Goal: Task Accomplishment & Management: Manage account settings

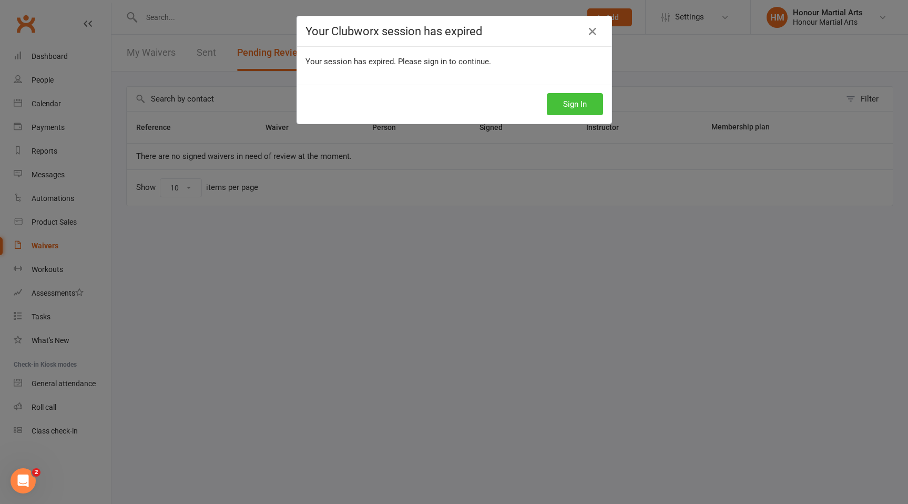
click at [588, 106] on button "Sign In" at bounding box center [575, 104] width 56 height 22
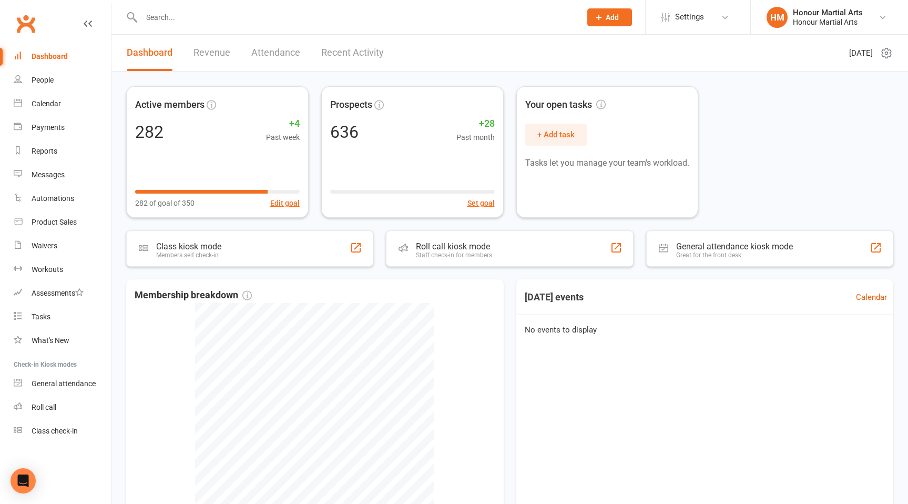
click at [184, 13] on input "text" at bounding box center [355, 17] width 435 height 15
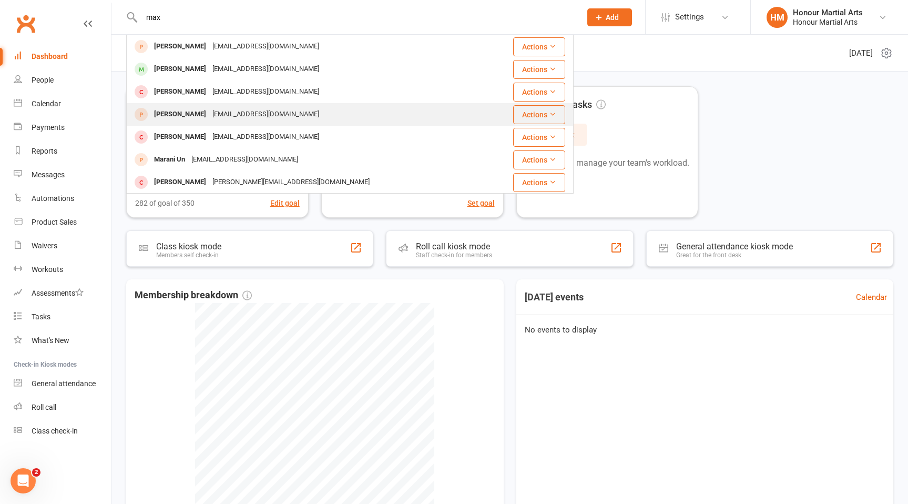
type input "max"
click at [296, 67] on div "[PERSON_NAME] [EMAIL_ADDRESS][DOMAIN_NAME]" at bounding box center [306, 69] width 359 height 22
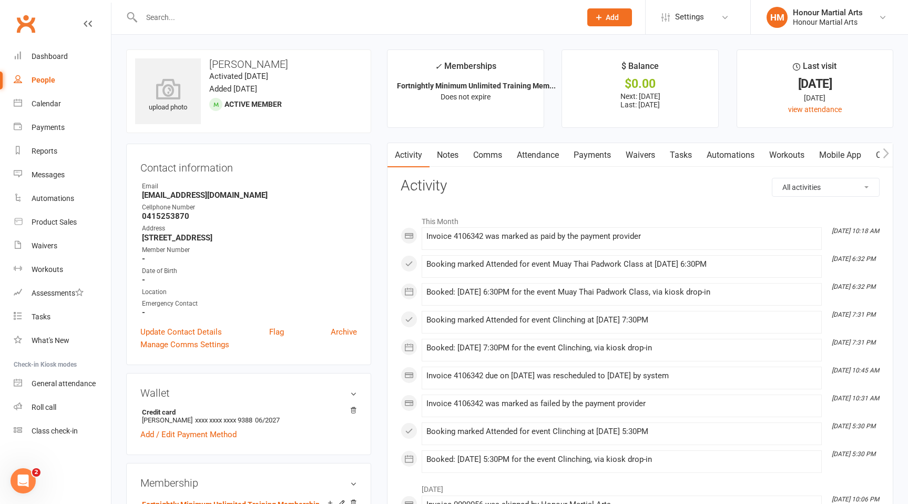
click at [592, 154] on link "Payments" at bounding box center [592, 155] width 52 height 24
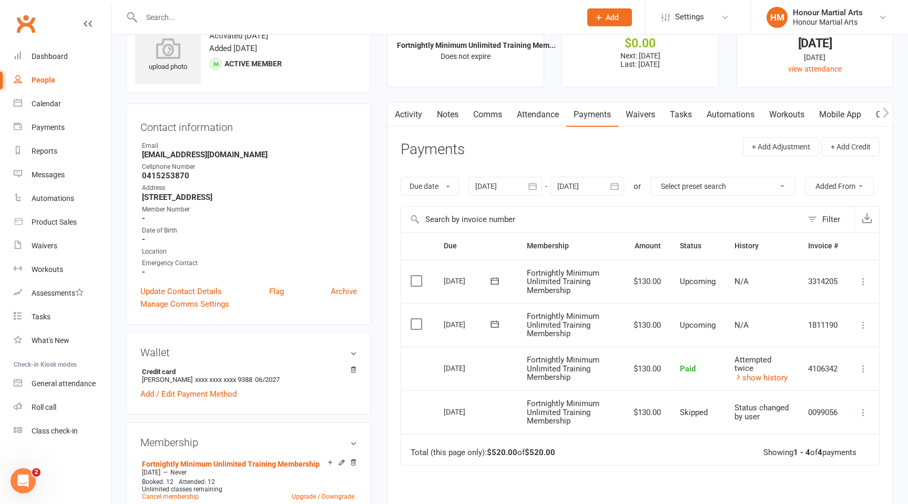
scroll to position [41, 0]
click at [862, 322] on icon at bounding box center [863, 324] width 11 height 11
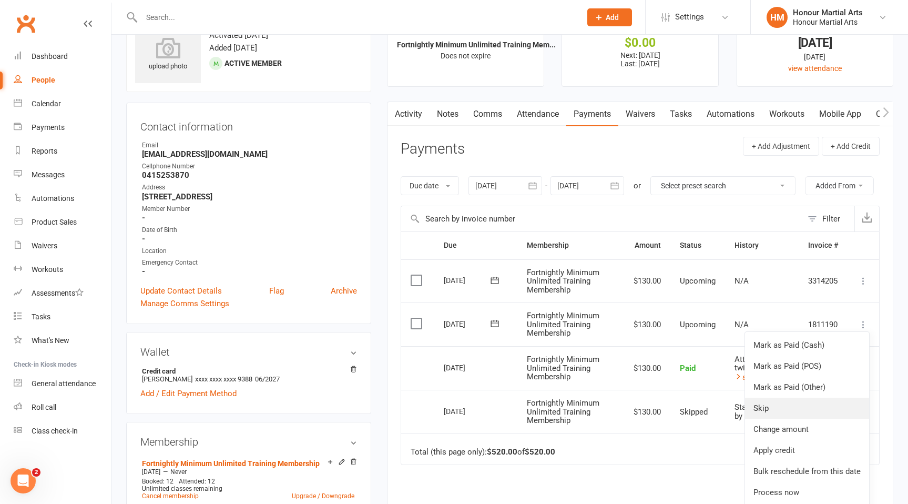
click at [794, 404] on link "Skip" at bounding box center [807, 407] width 124 height 21
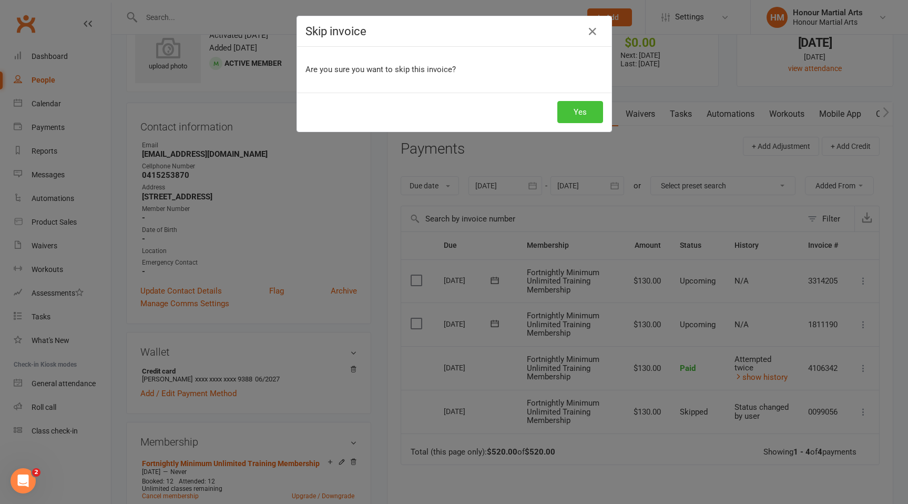
click at [585, 111] on button "Yes" at bounding box center [580, 112] width 46 height 22
